Goal: Task Accomplishment & Management: Use online tool/utility

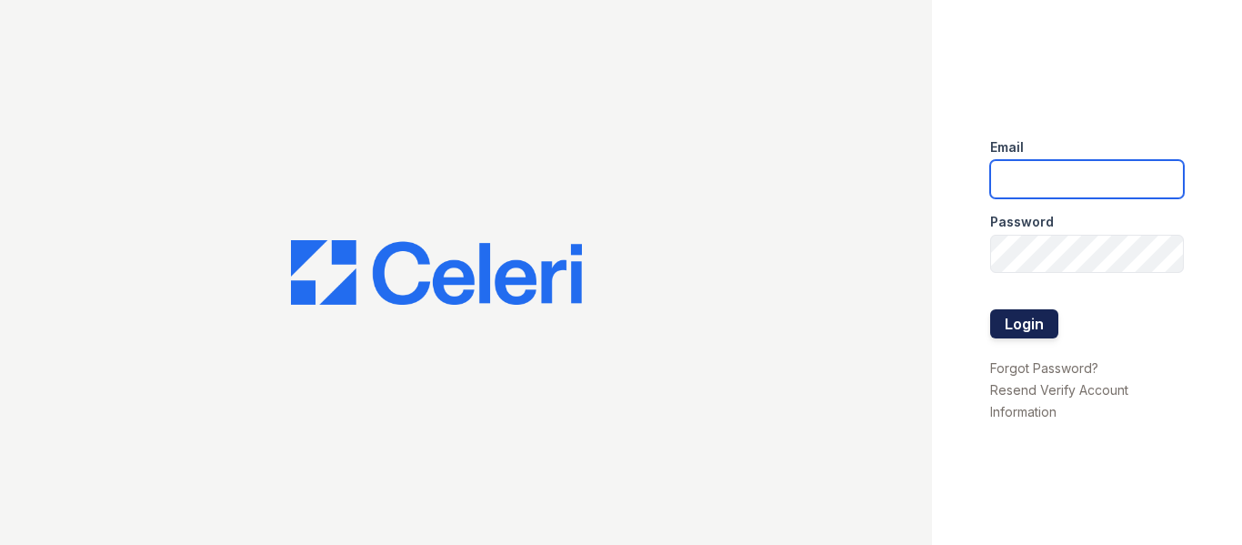
type input "amossmith@mmgmgt.com"
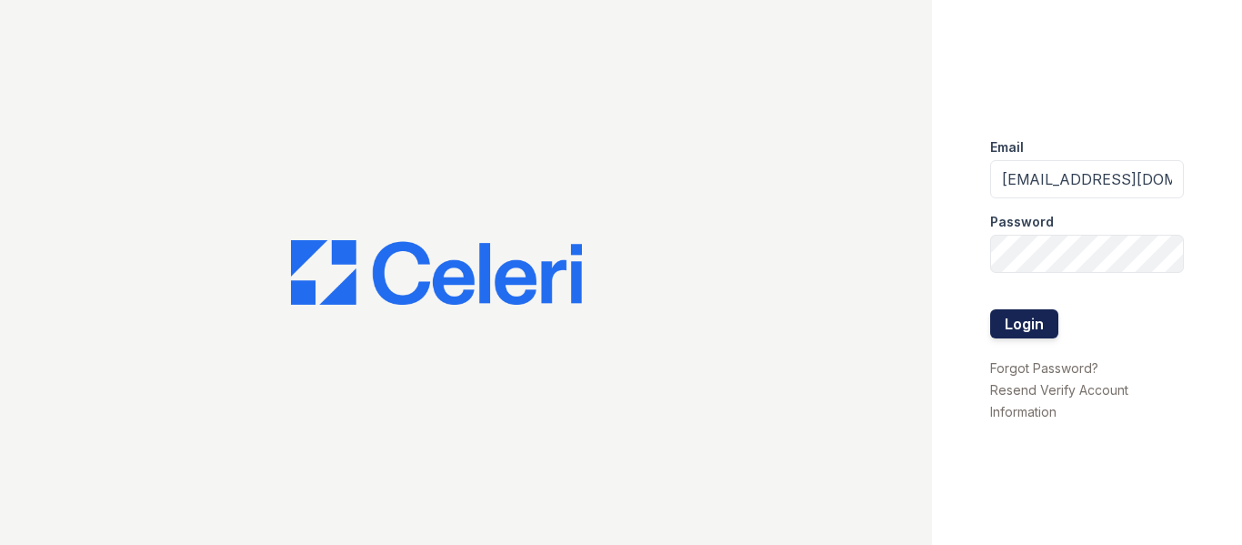
click at [1042, 323] on button "Login" at bounding box center [1024, 323] width 68 height 29
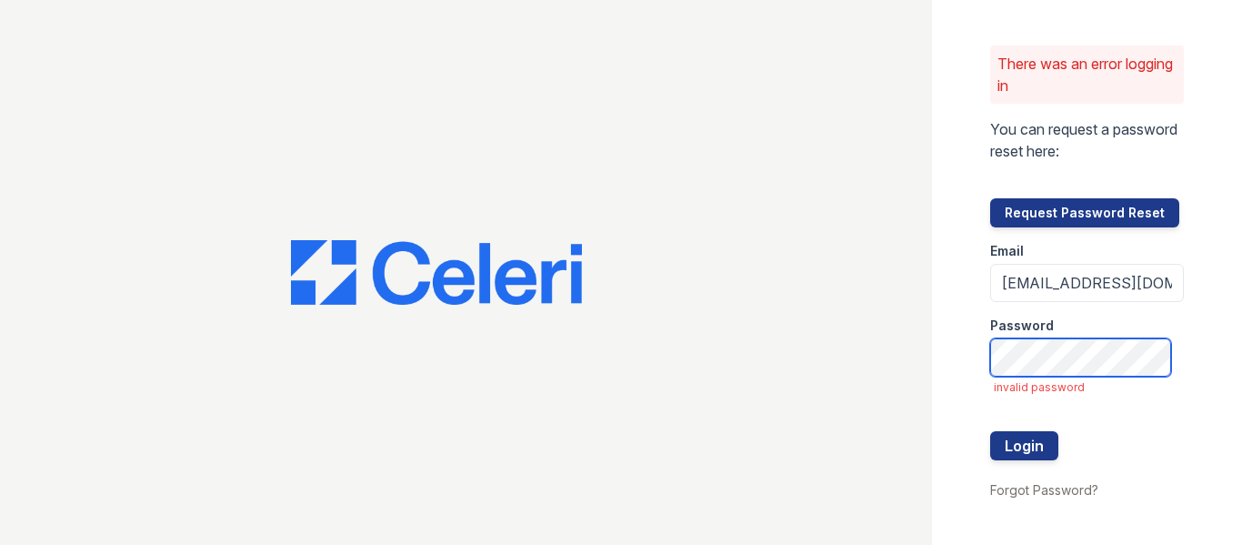
click at [990, 431] on button "Login" at bounding box center [1024, 445] width 68 height 29
click at [939, 393] on div "There was an error logging in You can request a password reset here: Request Pa…" at bounding box center [1087, 272] width 311 height 545
click at [990, 431] on button "Login" at bounding box center [1024, 445] width 68 height 29
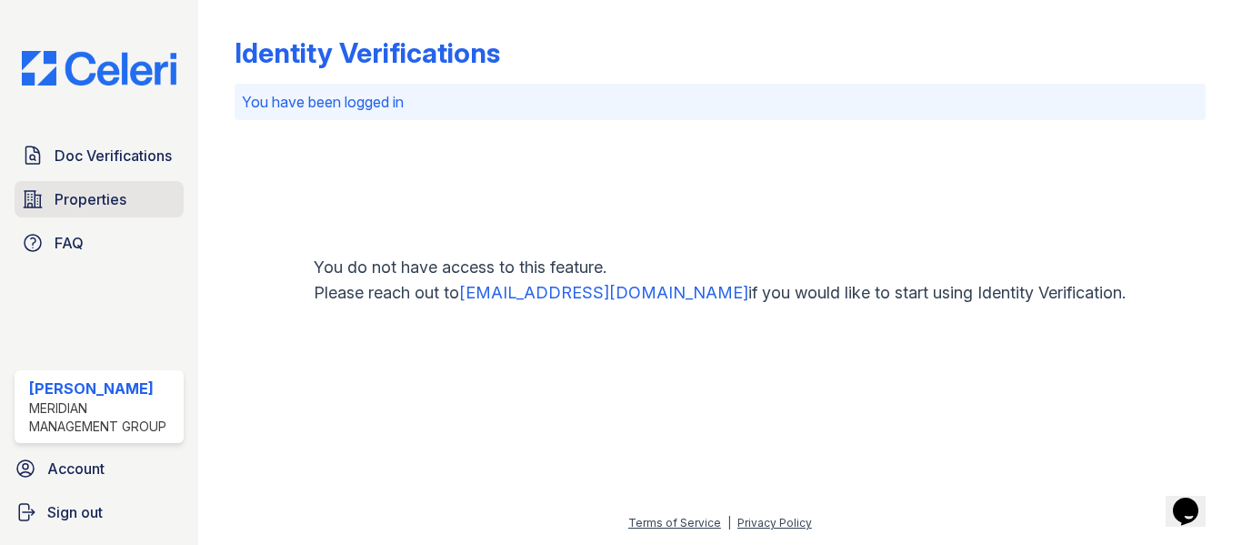
drag, startPoint x: 46, startPoint y: 220, endPoint x: 47, endPoint y: 205, distance: 15.5
click at [46, 216] on div "Doc Verifications Properties FAQ" at bounding box center [99, 199] width 184 height 124
click at [47, 205] on link "Properties" at bounding box center [99, 199] width 169 height 36
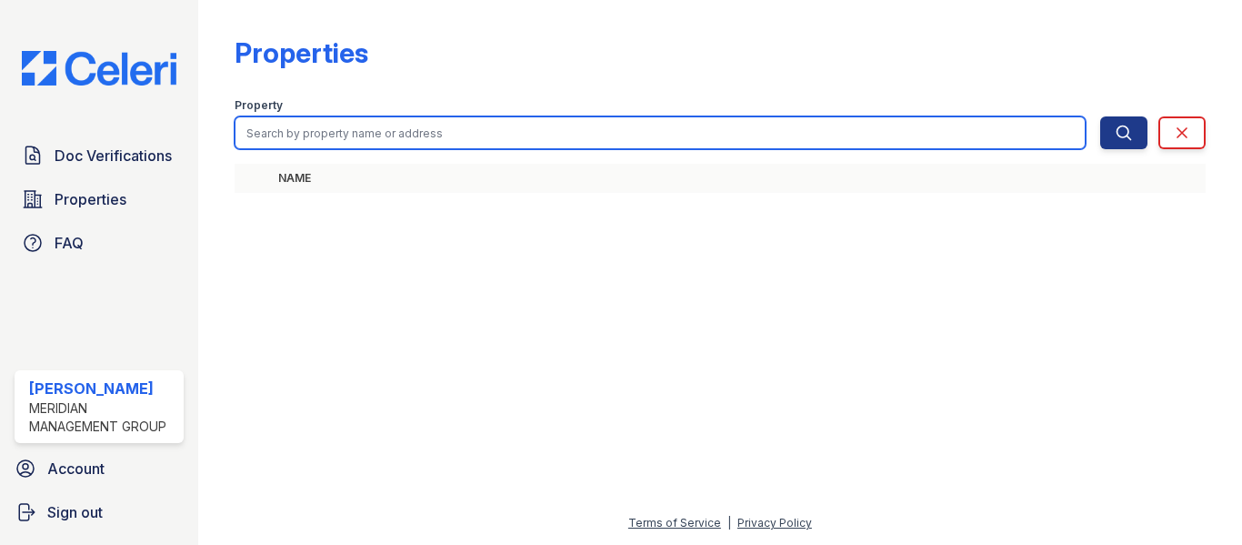
click at [278, 144] on input "search" at bounding box center [660, 132] width 851 height 33
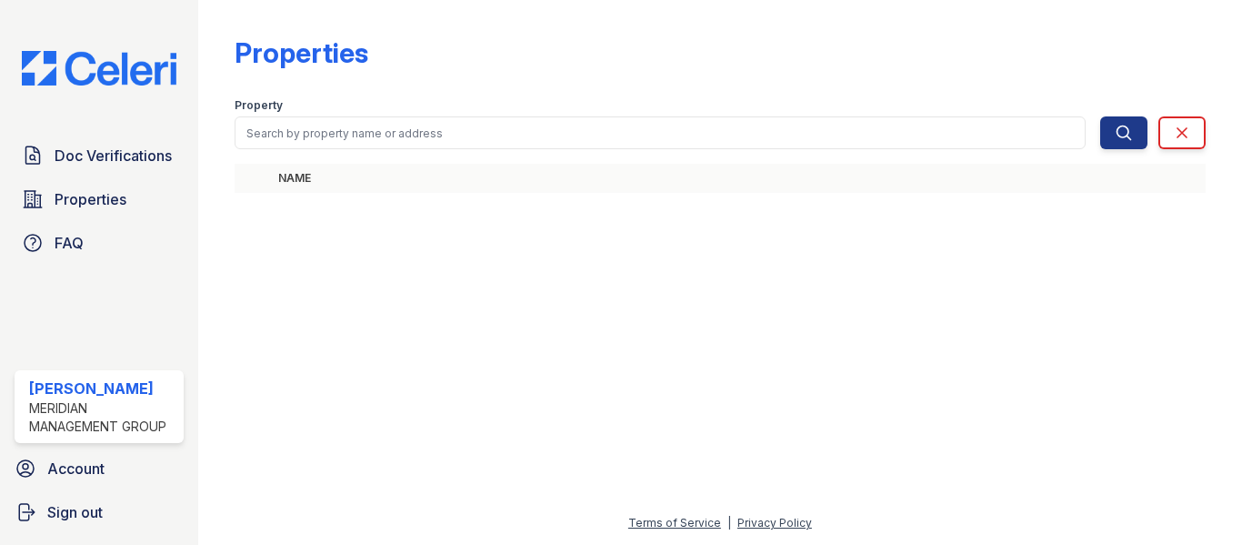
click at [277, 188] on th "Name" at bounding box center [738, 178] width 935 height 29
click at [124, 156] on span "Doc Verifications" at bounding box center [113, 156] width 117 height 22
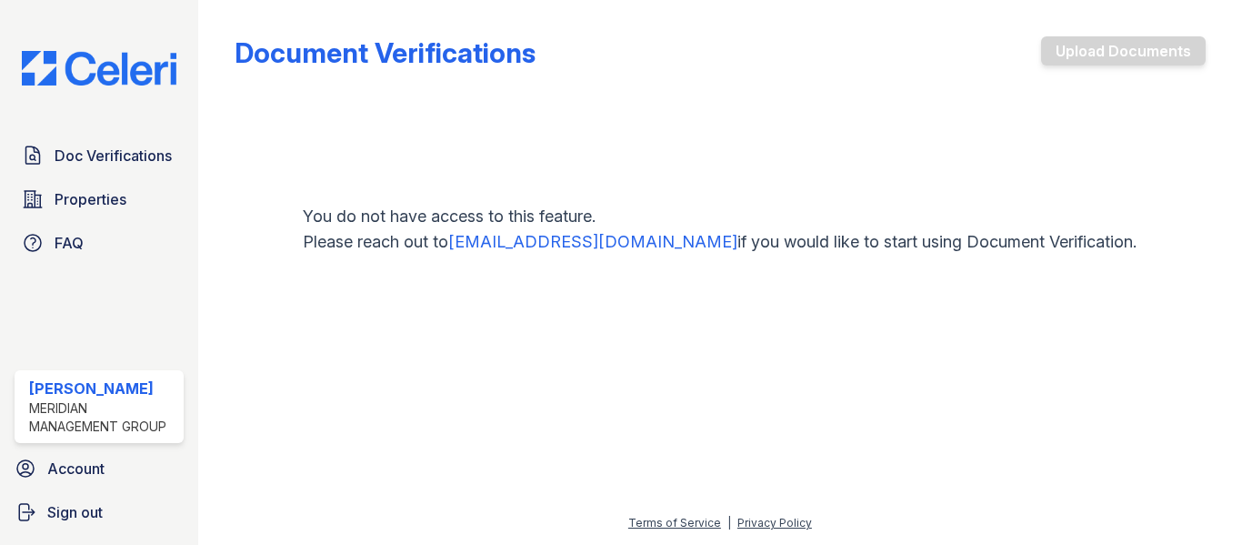
click at [546, 247] on link "[EMAIL_ADDRESS][DOMAIN_NAME]" at bounding box center [592, 241] width 289 height 19
click at [880, 68] on div "Document Verifications Upload Documents" at bounding box center [720, 59] width 971 height 47
click at [59, 159] on span "Doc Verifications" at bounding box center [113, 156] width 117 height 22
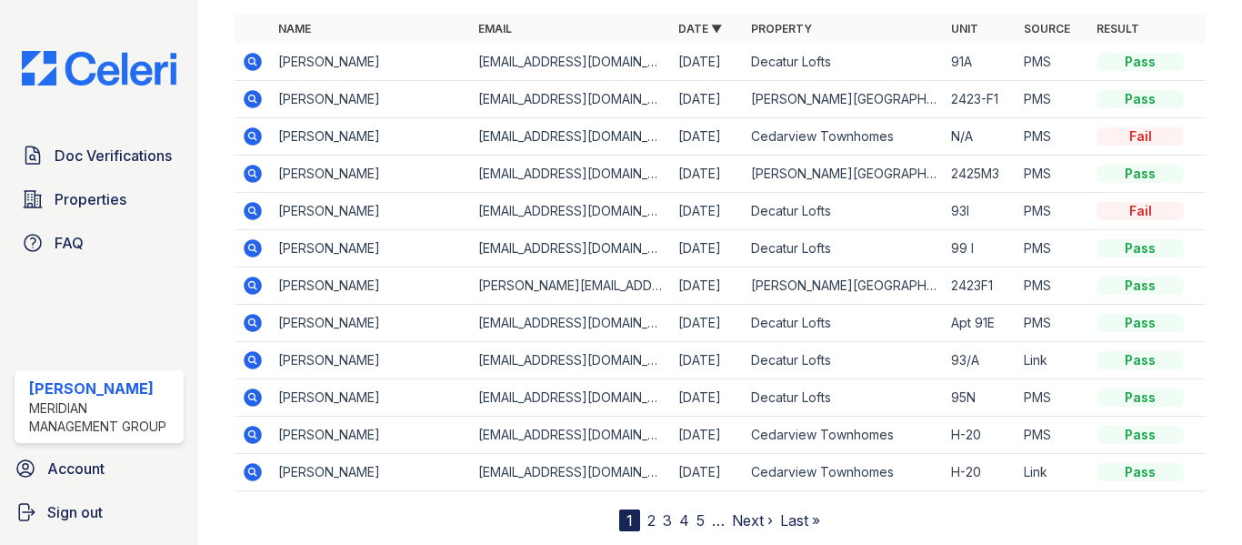
scroll to position [172, 0]
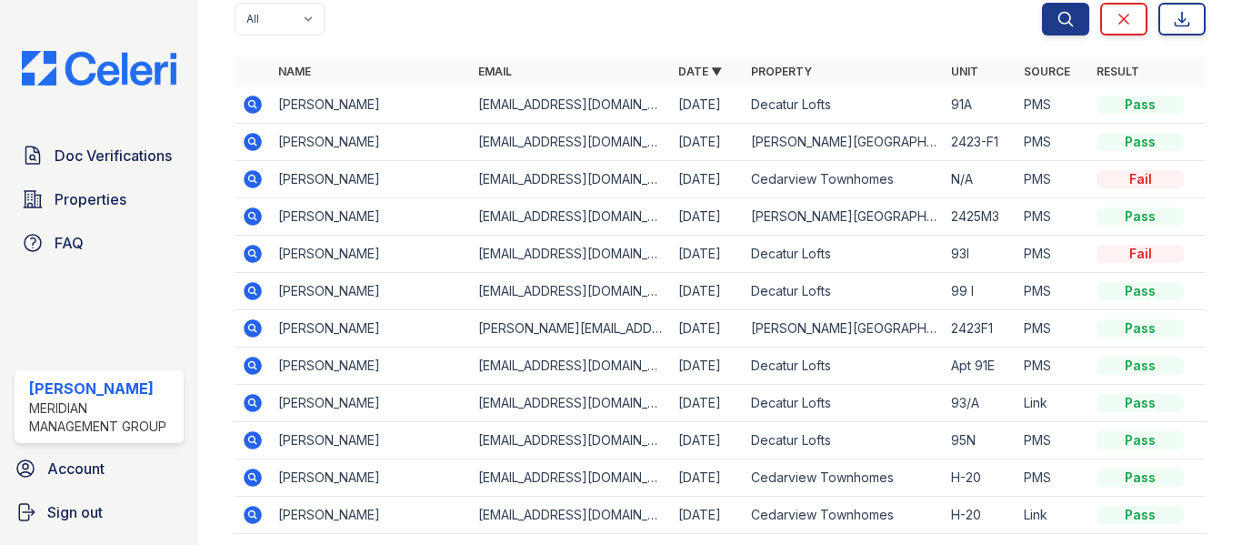
click at [258, 179] on icon at bounding box center [253, 179] width 18 height 18
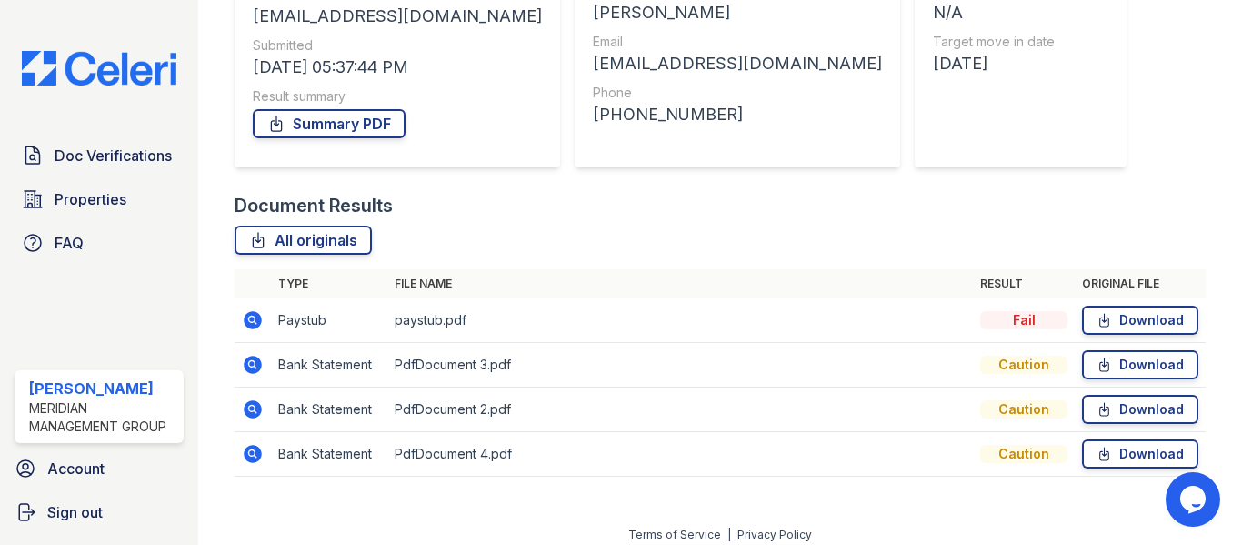
scroll to position [266, 0]
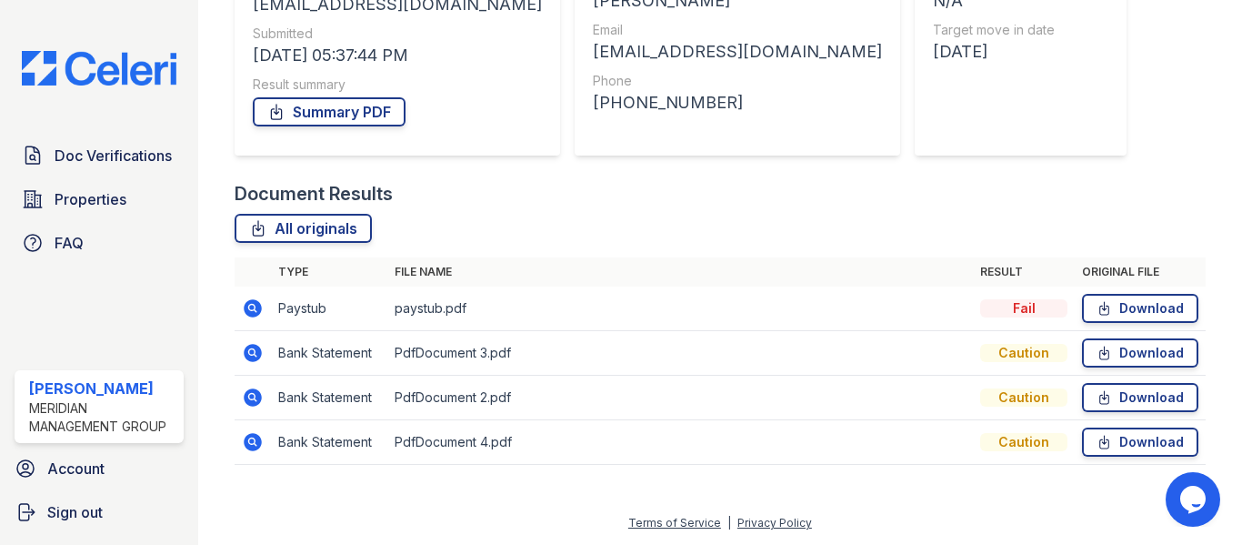
click at [256, 306] on icon at bounding box center [253, 308] width 18 height 18
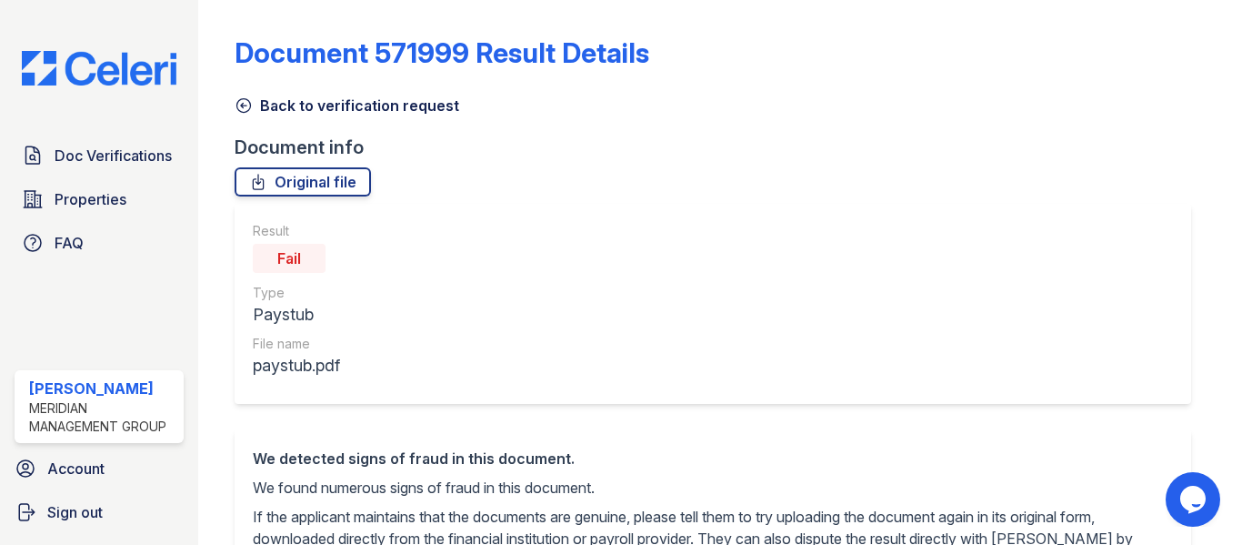
click at [246, 104] on icon at bounding box center [244, 105] width 18 height 18
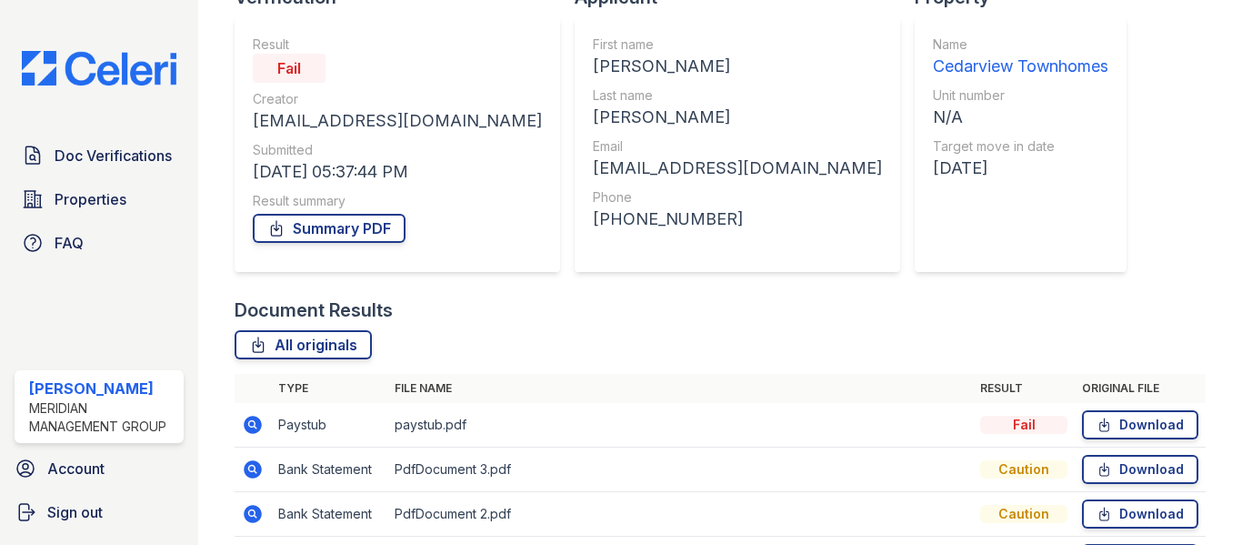
scroll to position [182, 0]
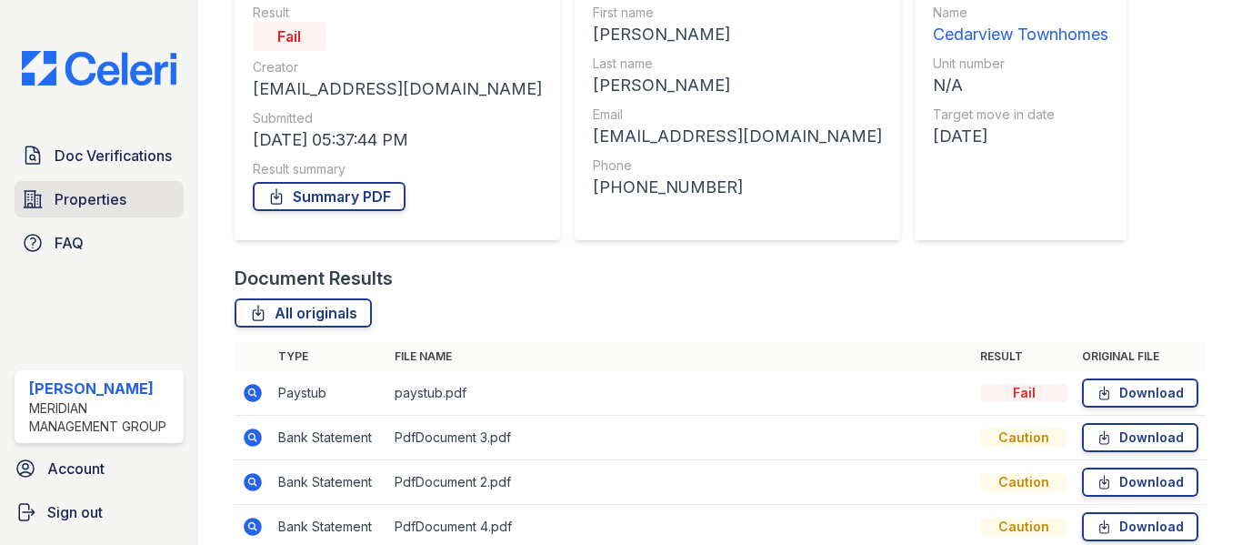
click at [78, 200] on span "Properties" at bounding box center [91, 199] width 72 height 22
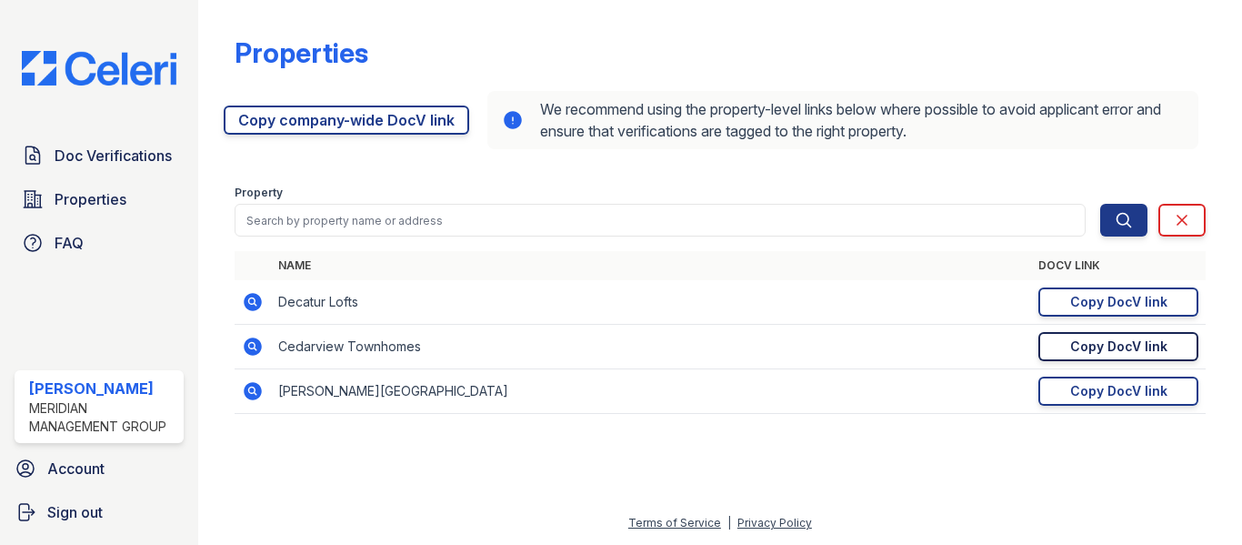
click at [1096, 345] on div "Copy DocV link" at bounding box center [1118, 346] width 97 height 18
click at [48, 153] on link "Doc Verifications" at bounding box center [99, 155] width 169 height 36
